Goal: Task Accomplishment & Management: Manage account settings

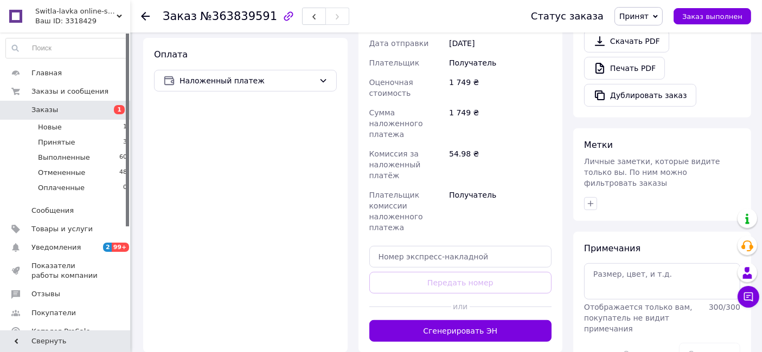
scroll to position [421, 0]
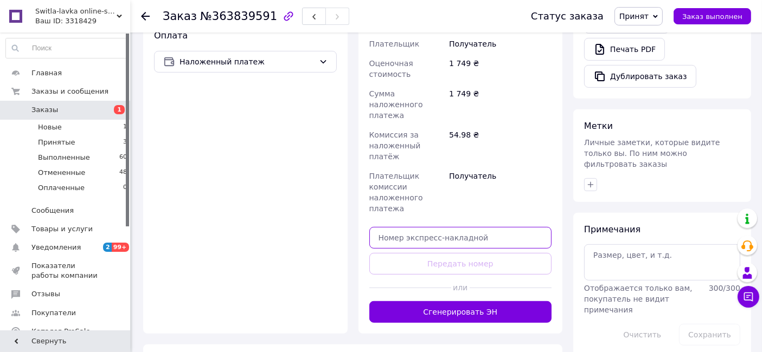
click at [487, 227] on input "text" at bounding box center [460, 238] width 183 height 22
paste input "20451257699990"
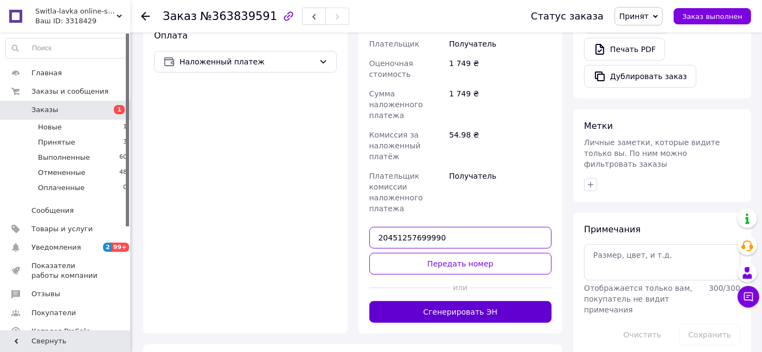
type input "20451257699990"
click at [508, 301] on button "Сгенерировать ЭН" at bounding box center [460, 312] width 183 height 22
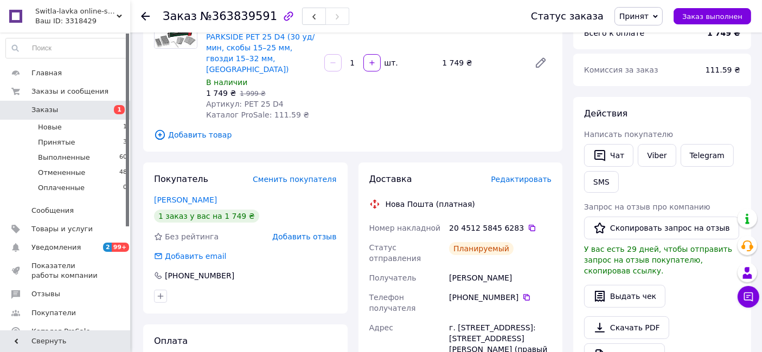
scroll to position [181, 0]
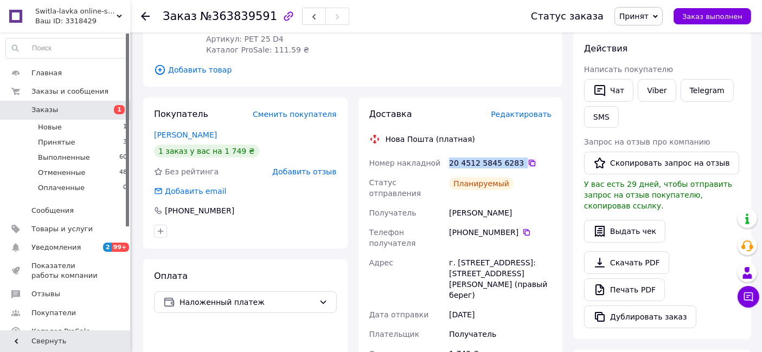
drag, startPoint x: 448, startPoint y: 153, endPoint x: 519, endPoint y: 152, distance: 71.0
click at [519, 153] on div "20 4512 5845 6283" at bounding box center [500, 163] width 107 height 20
click at [523, 179] on div "Планируемый" at bounding box center [500, 188] width 107 height 30
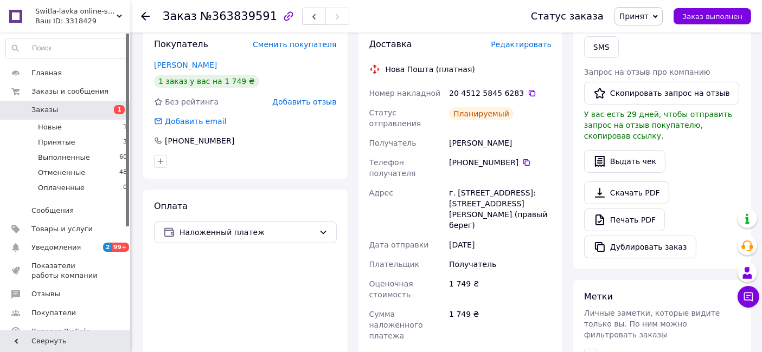
scroll to position [0, 0]
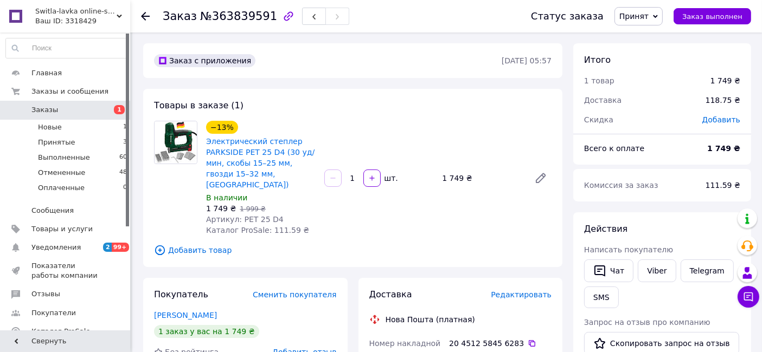
click at [87, 107] on span "Заказы" at bounding box center [65, 110] width 69 height 10
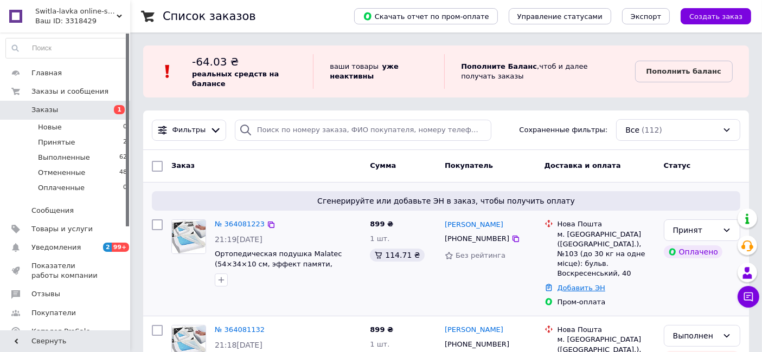
click at [589, 284] on link "Добавить ЭН" at bounding box center [581, 288] width 48 height 8
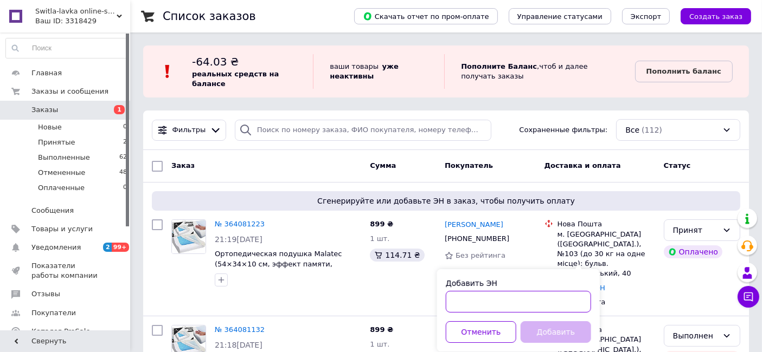
click at [532, 300] on input "Добавить ЭН" at bounding box center [518, 302] width 145 height 22
click at [655, 295] on div "Пром-оплата" at bounding box center [606, 302] width 102 height 14
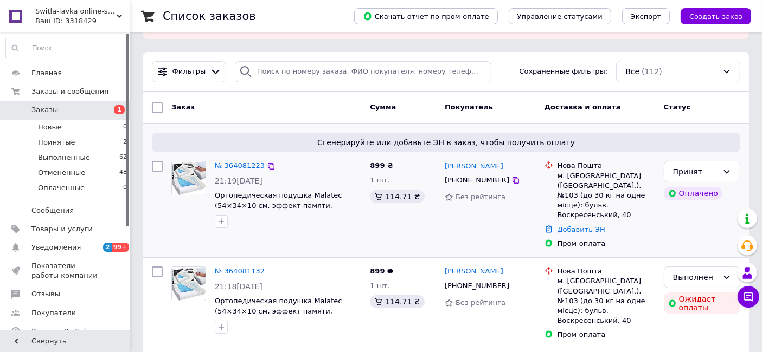
scroll to position [60, 0]
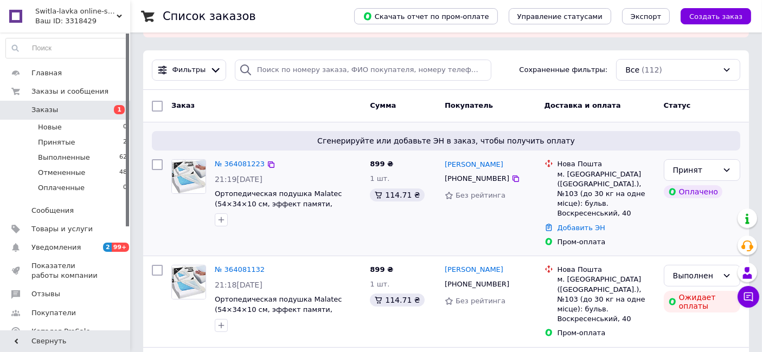
click at [192, 160] on img at bounding box center [189, 177] width 34 height 34
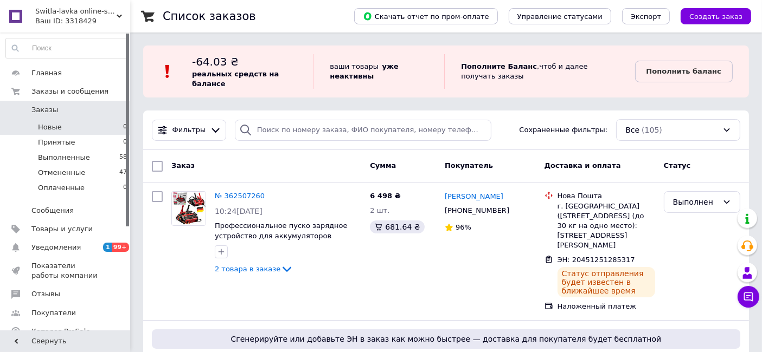
click at [60, 125] on li "Новые 0" at bounding box center [66, 127] width 133 height 15
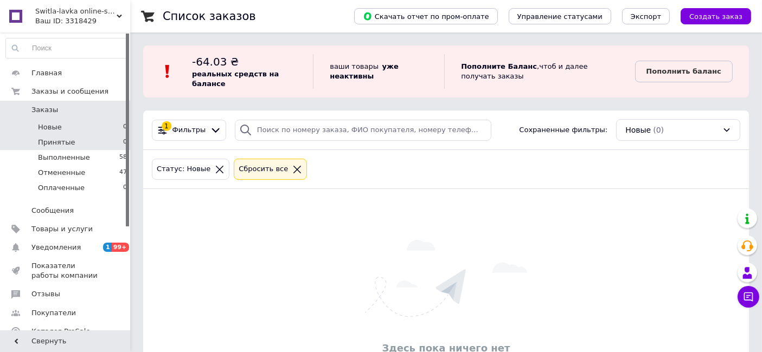
click at [65, 147] on li "Принятые 0" at bounding box center [66, 142] width 133 height 15
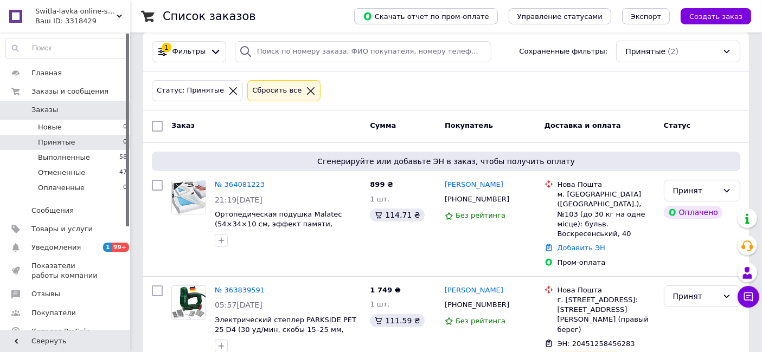
scroll to position [96, 0]
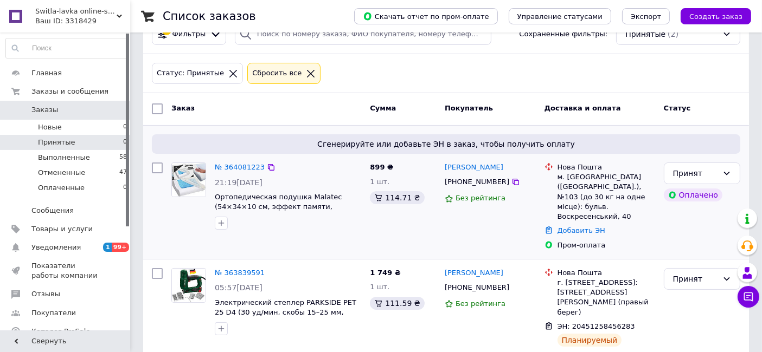
click at [183, 169] on img at bounding box center [189, 180] width 34 height 34
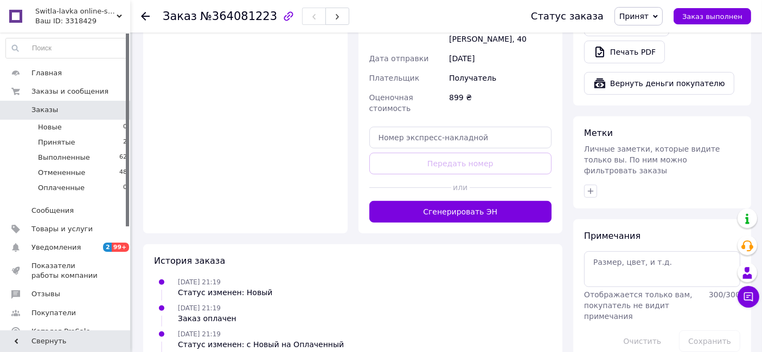
scroll to position [338, 0]
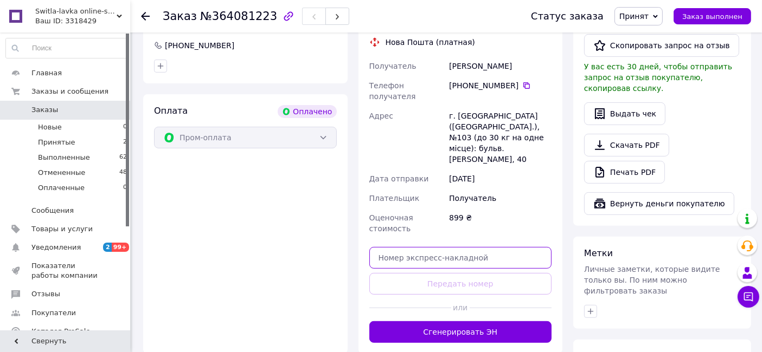
click at [465, 247] on input "text" at bounding box center [460, 258] width 183 height 22
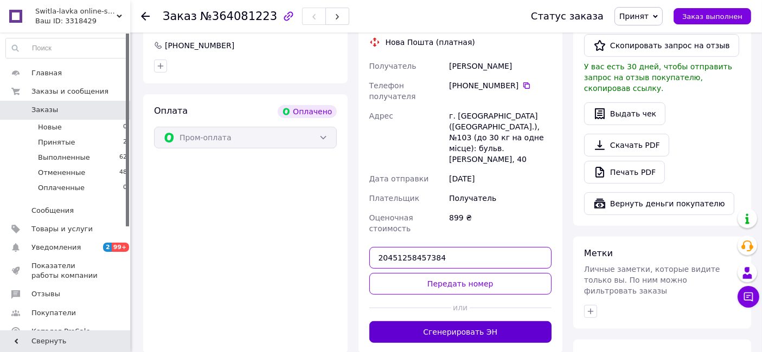
type input "20451258457384"
click at [510, 321] on button "Сгенерировать ЭН" at bounding box center [460, 332] width 183 height 22
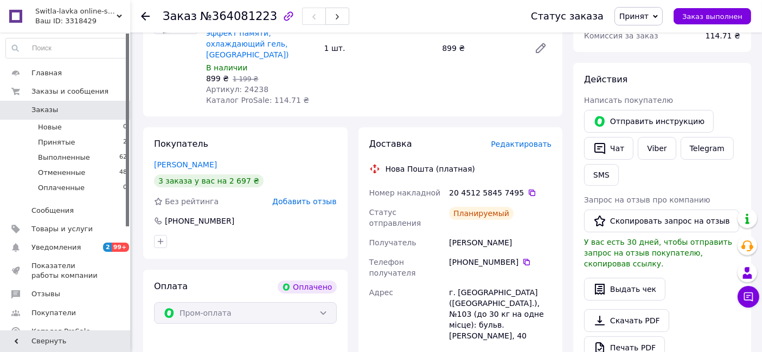
scroll to position [181, 0]
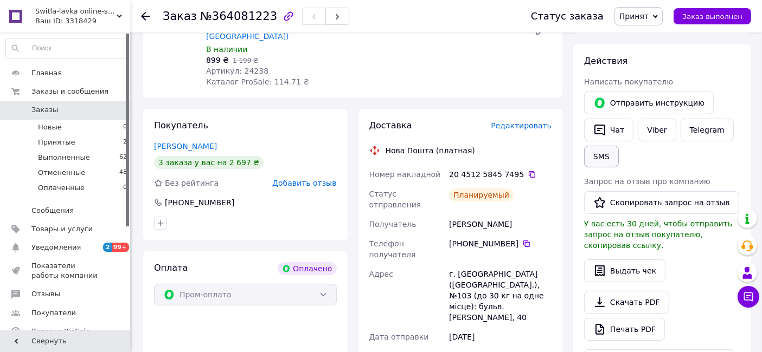
click at [601, 154] on button "SMS" at bounding box center [601, 157] width 35 height 22
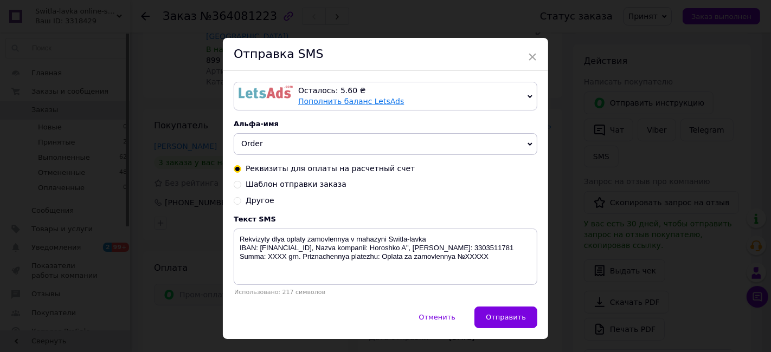
click at [359, 100] on link "Пополнить баланс LetsAds" at bounding box center [351, 101] width 106 height 9
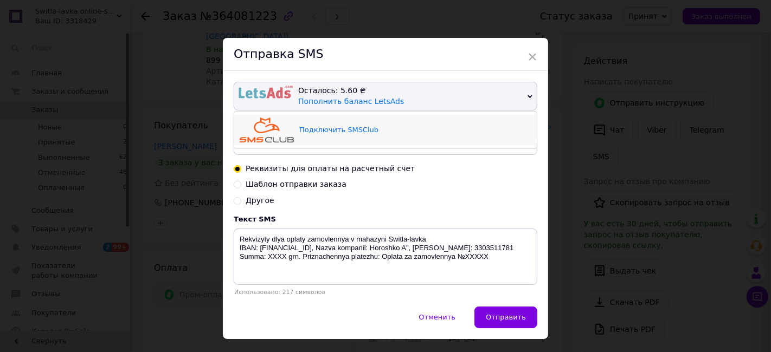
click at [398, 131] on div "Подключить SMSClub" at bounding box center [415, 130] width 232 height 25
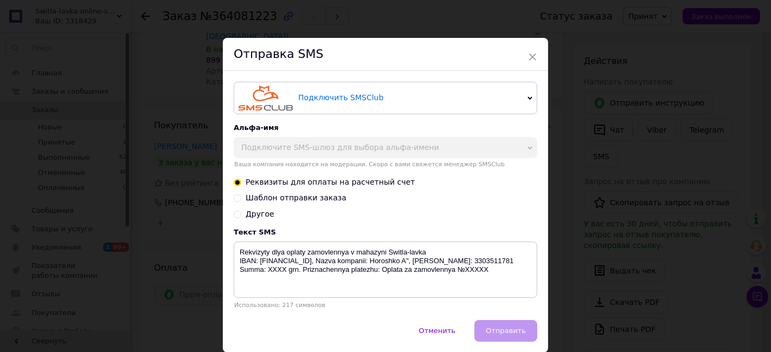
click at [510, 88] on div "Подключить SMSClub" at bounding box center [410, 98] width 225 height 25
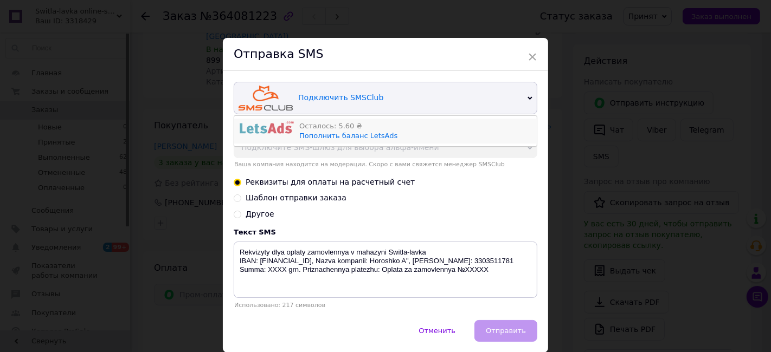
click at [271, 121] on img at bounding box center [267, 127] width 54 height 13
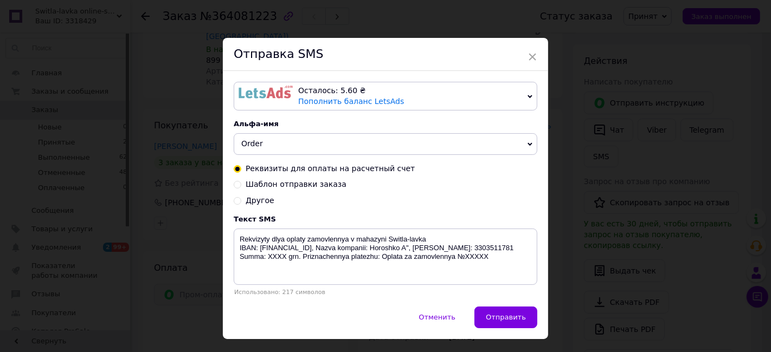
click at [405, 154] on span "Order" at bounding box center [386, 144] width 304 height 22
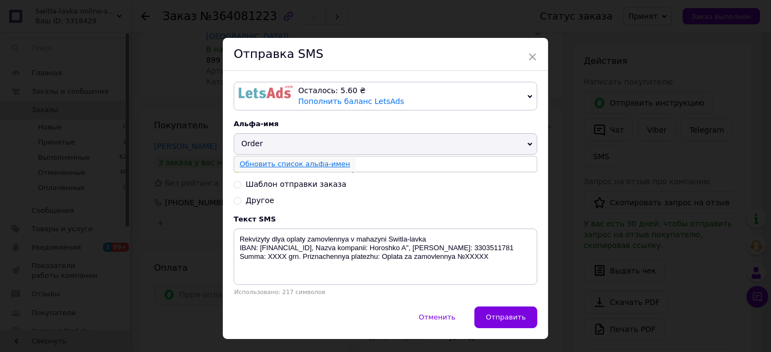
click at [331, 168] on link "Обновить список альфа-имен" at bounding box center [295, 164] width 111 height 8
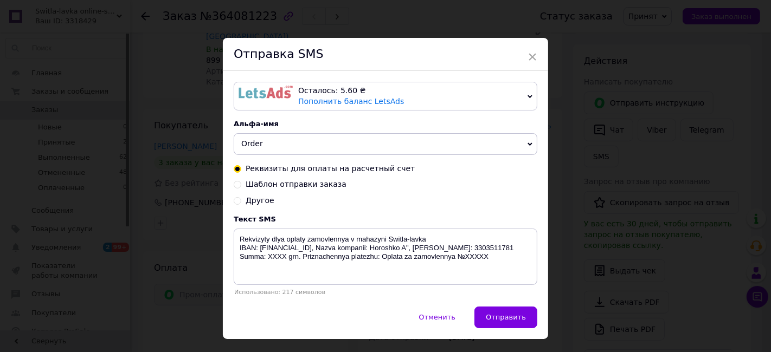
click at [306, 187] on span "Шаблон отправки заказа" at bounding box center [296, 184] width 101 height 9
click at [241, 187] on input "Шаблон отправки заказа" at bounding box center [238, 184] width 8 height 8
radio input "true"
radio input "false"
type textarea "[PERSON_NAME] №XXXXX vidpravleno. Nazva logista, Nomer TTN: XXXXXXXXXX. Suma do…"
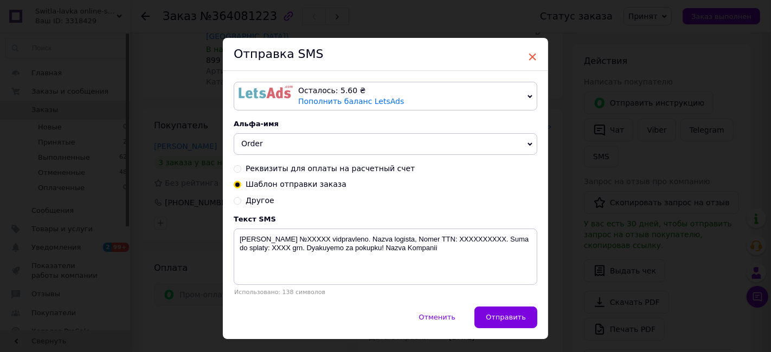
click at [530, 57] on span "×" at bounding box center [532, 57] width 10 height 18
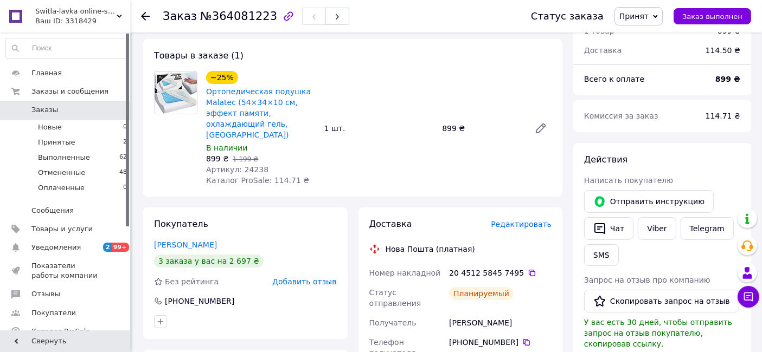
scroll to position [0, 0]
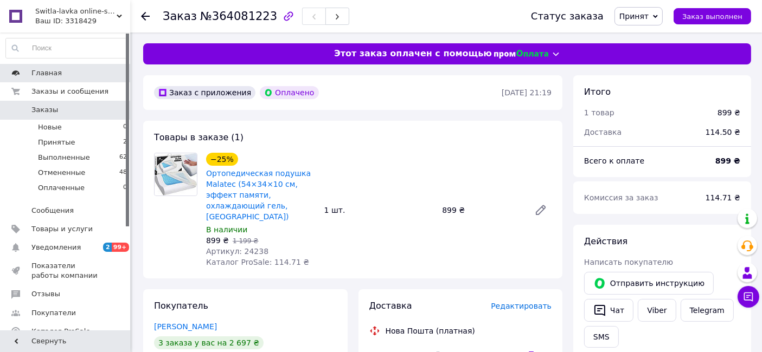
click at [89, 72] on span "Главная" at bounding box center [65, 73] width 69 height 10
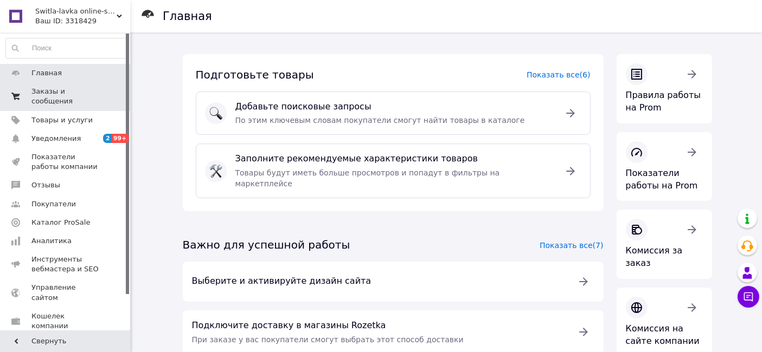
click at [82, 92] on span "Заказы и сообщения" at bounding box center [65, 97] width 69 height 20
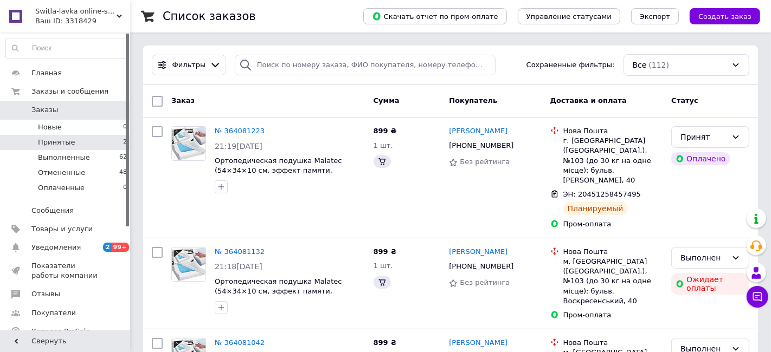
click at [93, 143] on li "Принятые 2" at bounding box center [66, 142] width 133 height 15
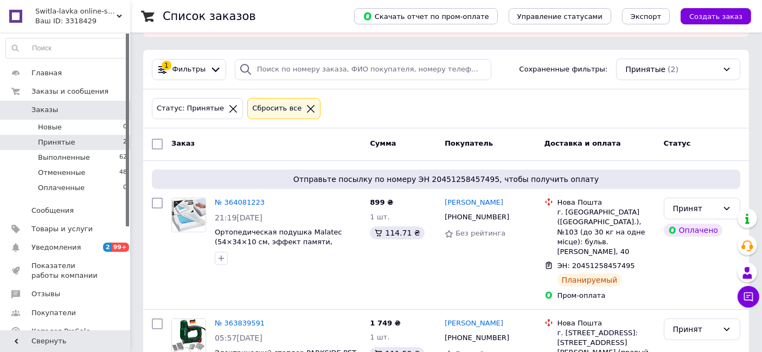
scroll to position [111, 0]
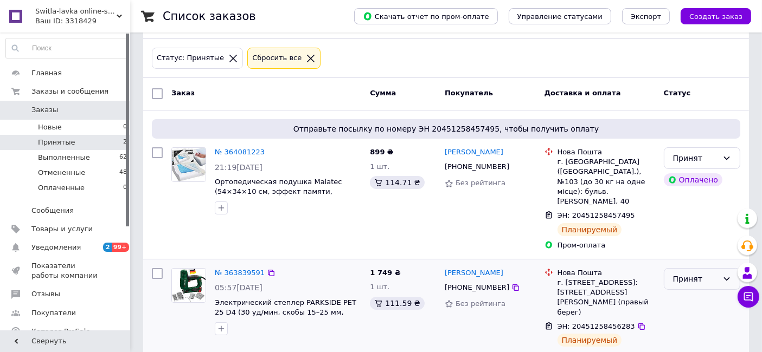
click at [713, 273] on div "Принят" at bounding box center [695, 279] width 45 height 12
click at [717, 273] on div "Принят" at bounding box center [695, 279] width 45 height 12
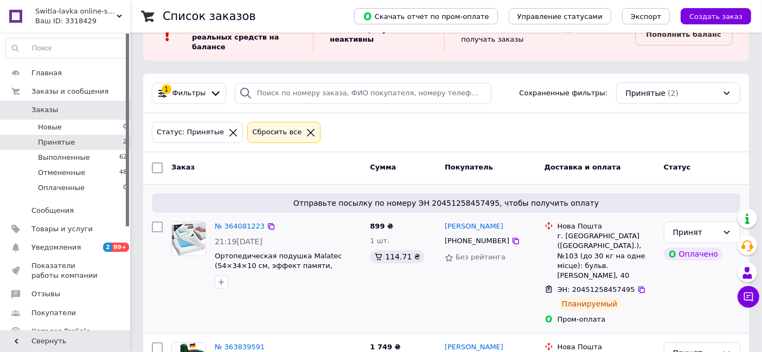
scroll to position [0, 0]
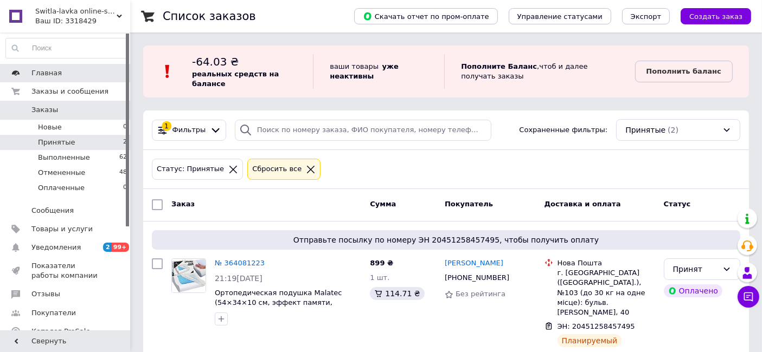
click at [35, 75] on span "Главная" at bounding box center [46, 73] width 30 height 10
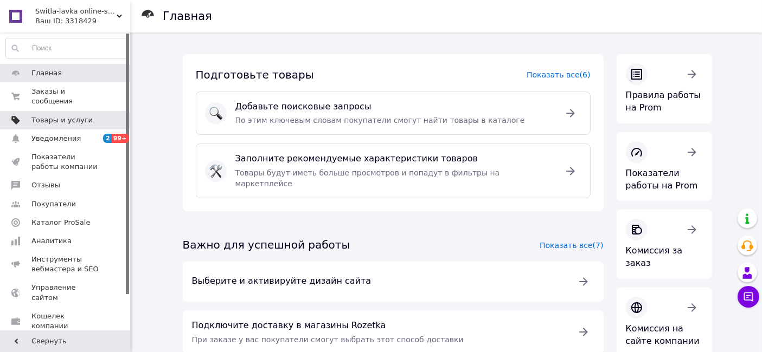
click at [77, 115] on span "Товары и услуги" at bounding box center [61, 120] width 61 height 10
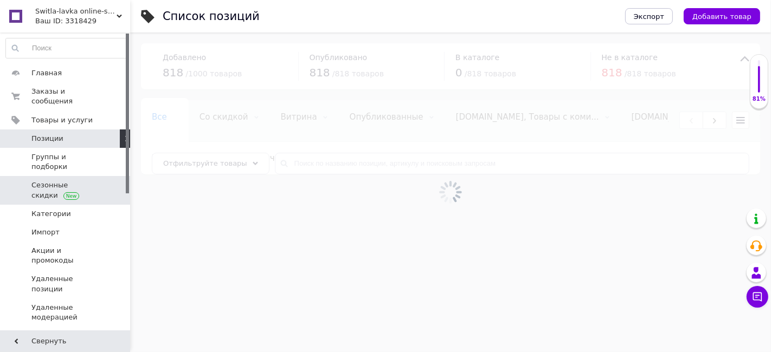
click at [79, 181] on span "Сезонные скидки" at bounding box center [65, 191] width 69 height 20
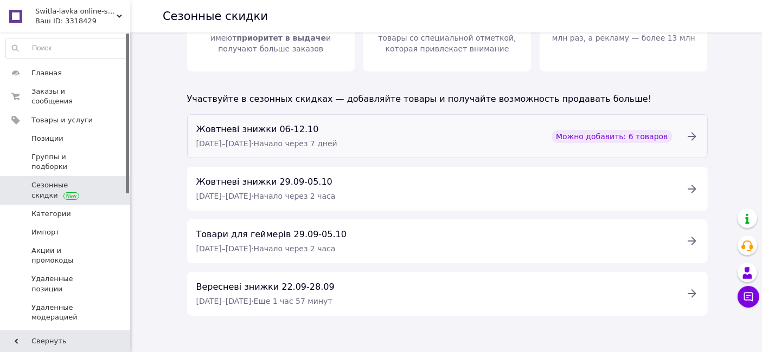
scroll to position [134, 0]
click at [469, 131] on div "Жовтневі знижки 06-12.10 [DATE] – [DATE] · Начало через 7 дней Можно добавить: …" at bounding box center [434, 136] width 489 height 28
